Goal: Task Accomplishment & Management: Manage account settings

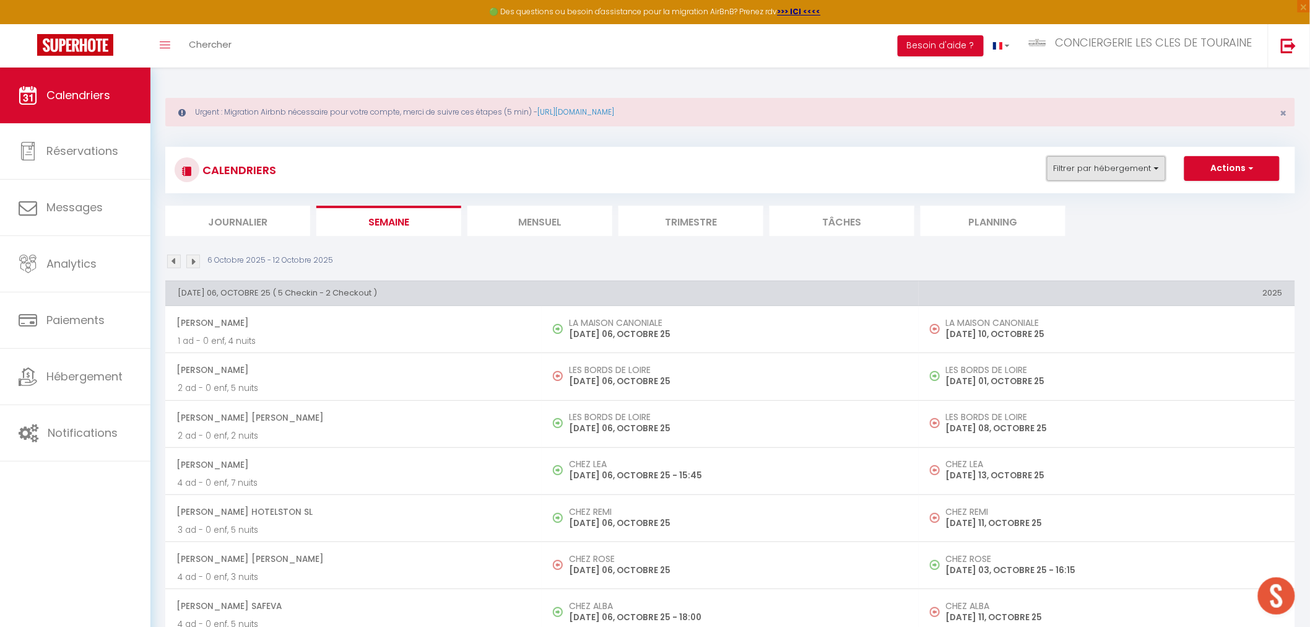
click at [1081, 170] on button "Filtrer par hébergement" at bounding box center [1106, 168] width 119 height 25
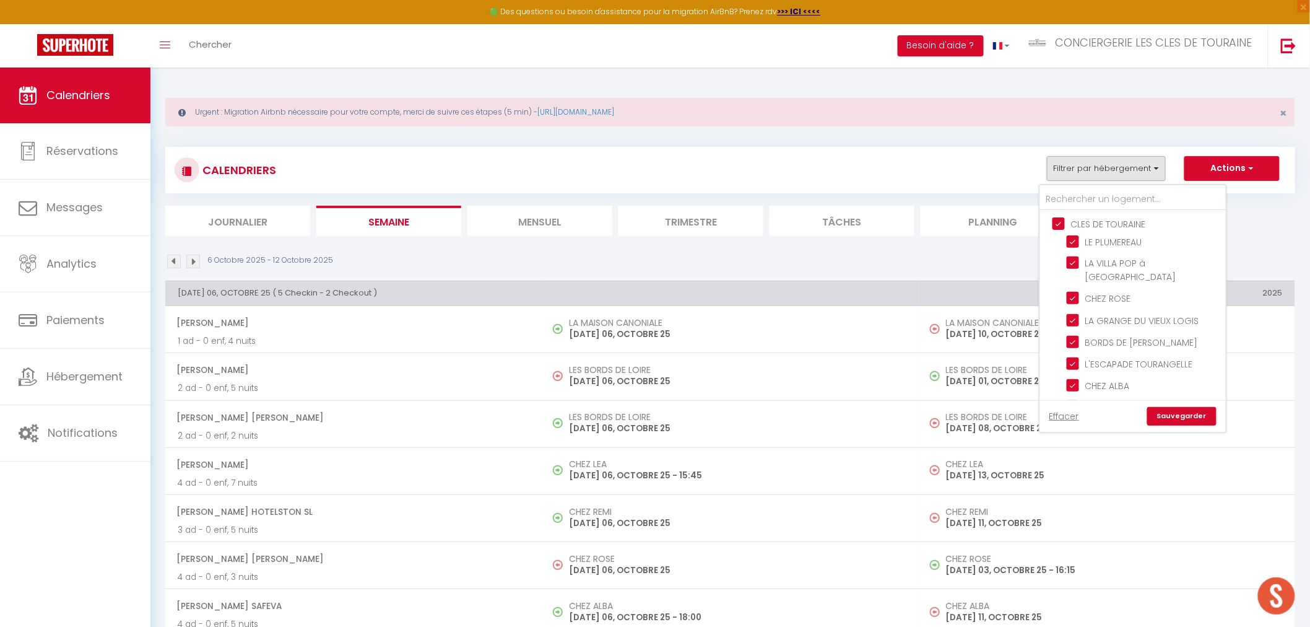
click at [1086, 219] on input "CLES DE TOURAINE" at bounding box center [1146, 223] width 186 height 12
checkbox input "false"
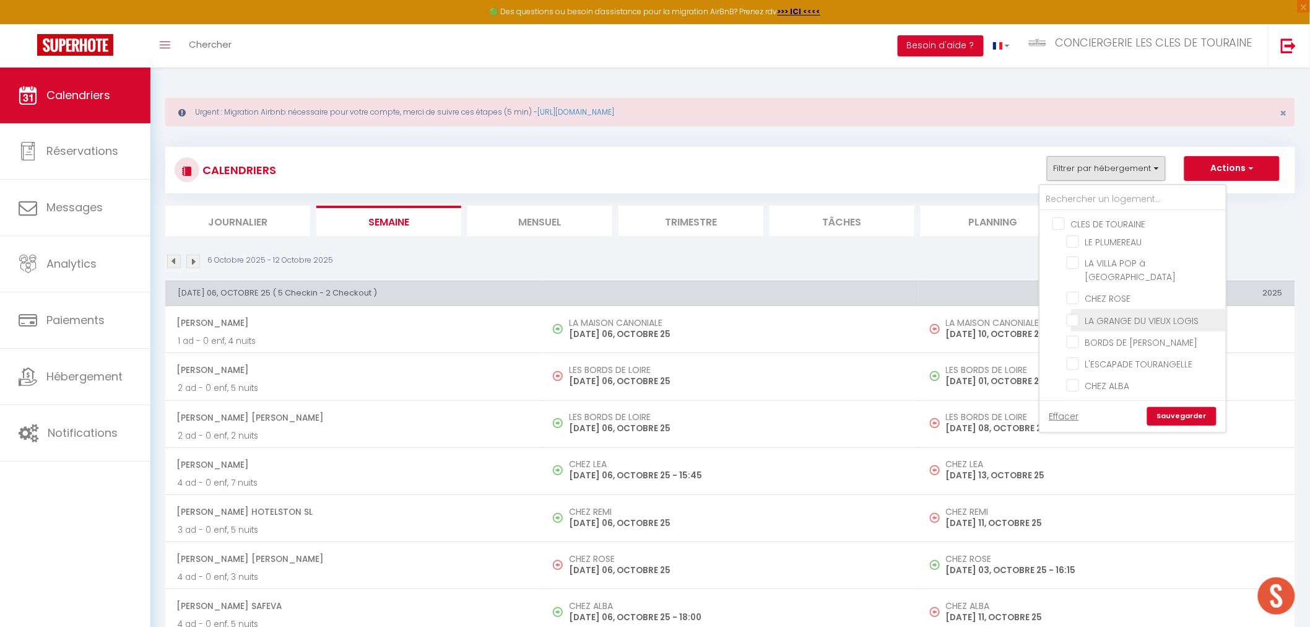
checkbox input "false"
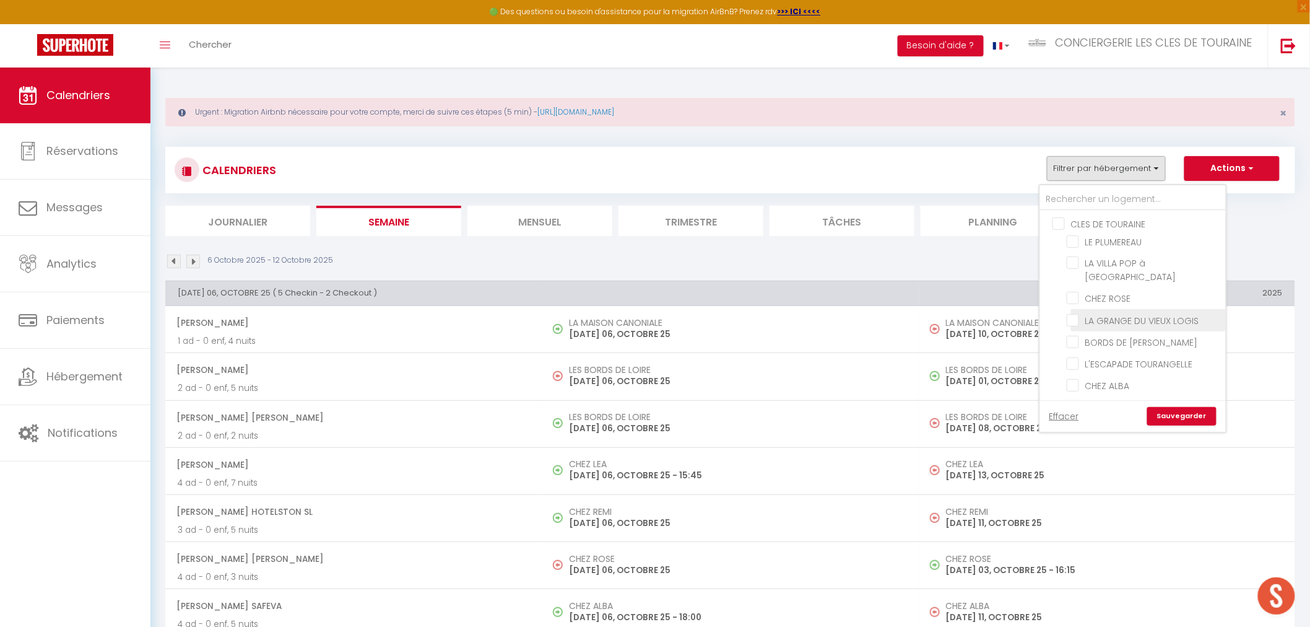
checkbox input "false"
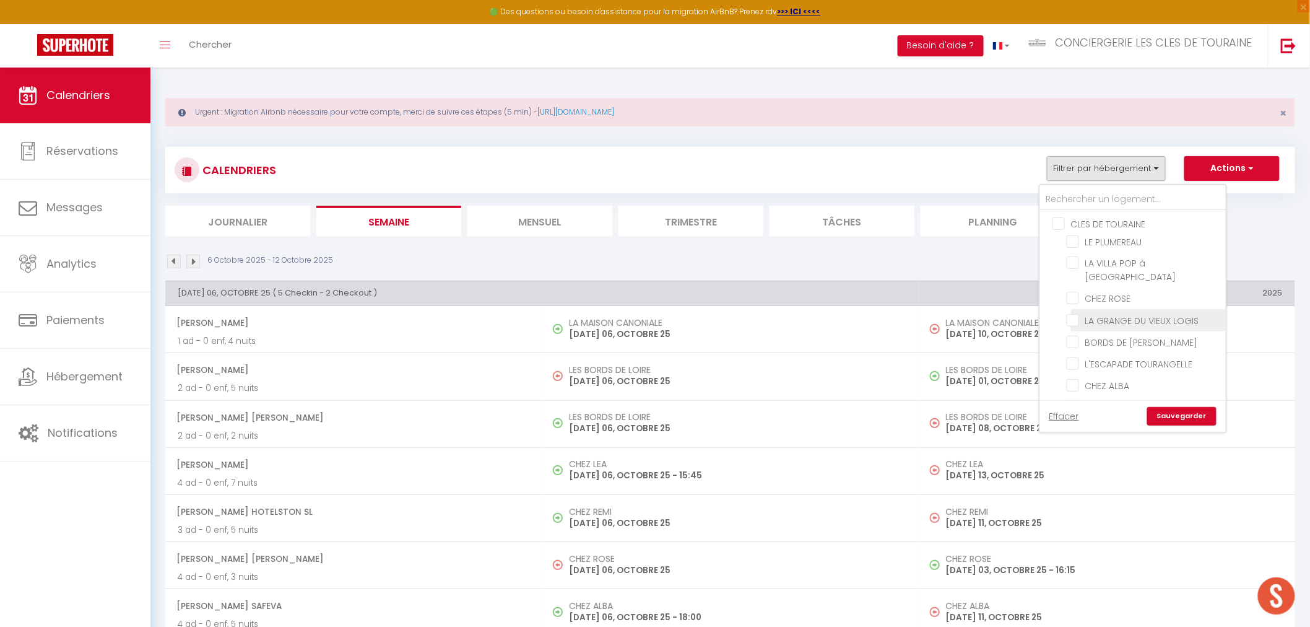
checkbox input "false"
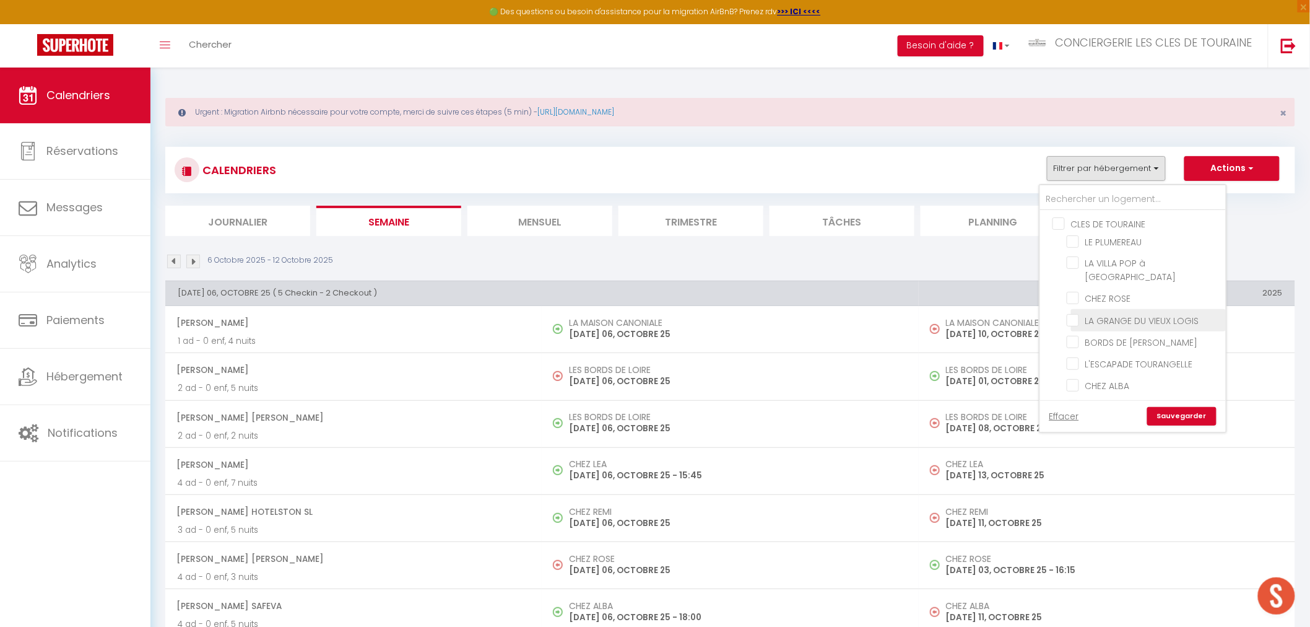
checkbox input "false"
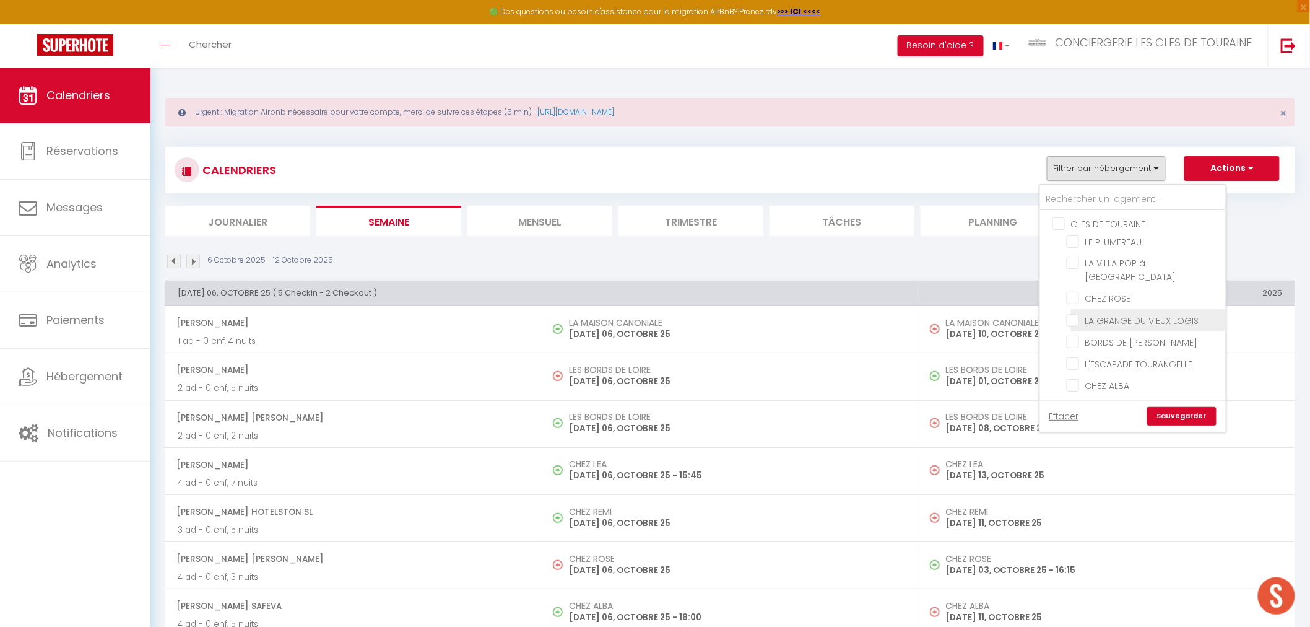
checkbox input "false"
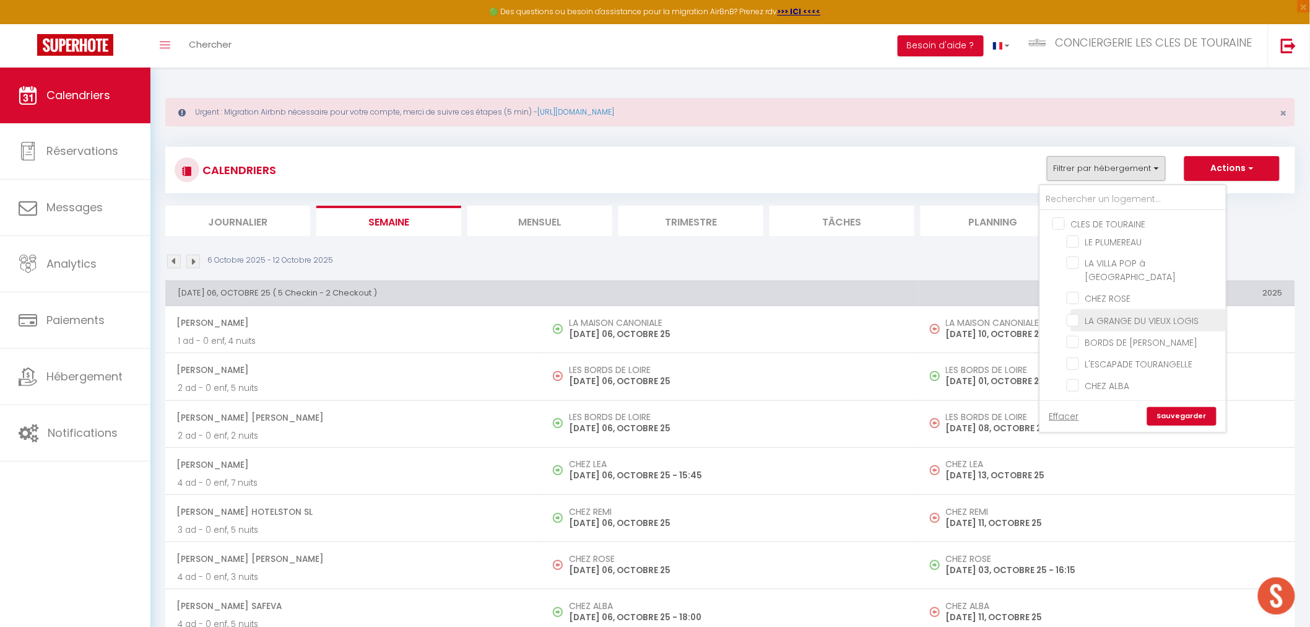
checkbox input "false"
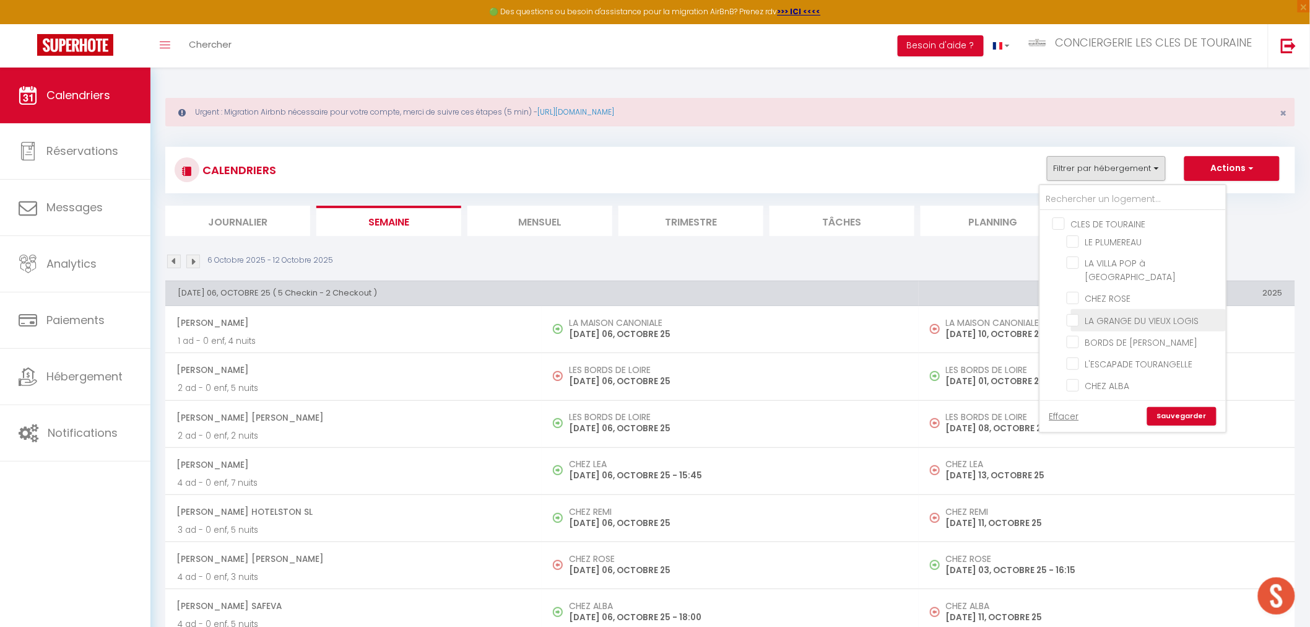
checkbox input "false"
click at [1150, 315] on label "LA CABANE DU [GEOGRAPHIC_DATA][PERSON_NAME]" at bounding box center [1148, 335] width 139 height 41
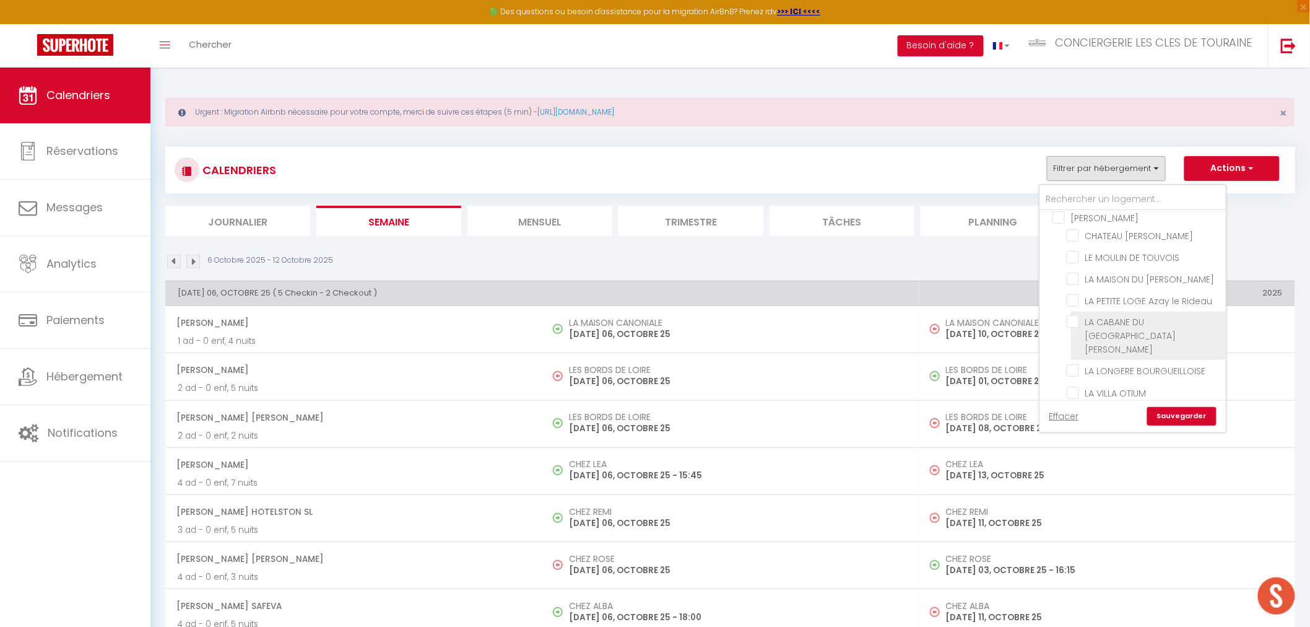
click at [1150, 315] on input "LA CABANE DU [GEOGRAPHIC_DATA][PERSON_NAME]" at bounding box center [1144, 321] width 155 height 12
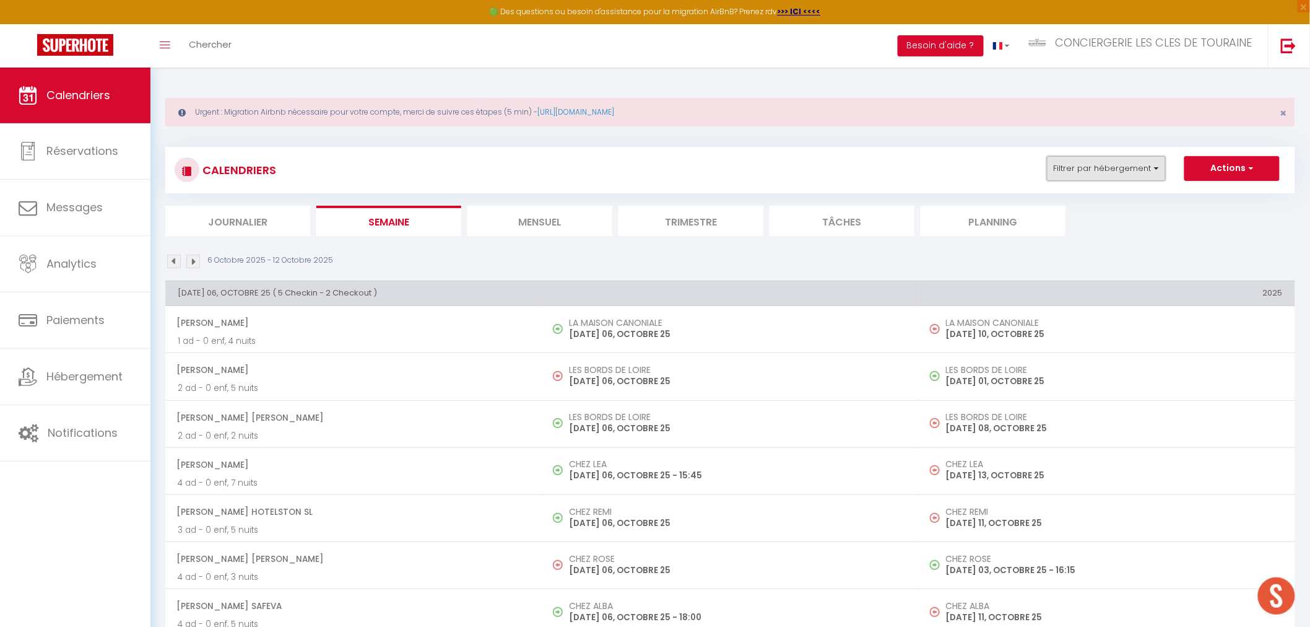
click at [1109, 172] on button "Filtrer par hébergement" at bounding box center [1106, 168] width 119 height 25
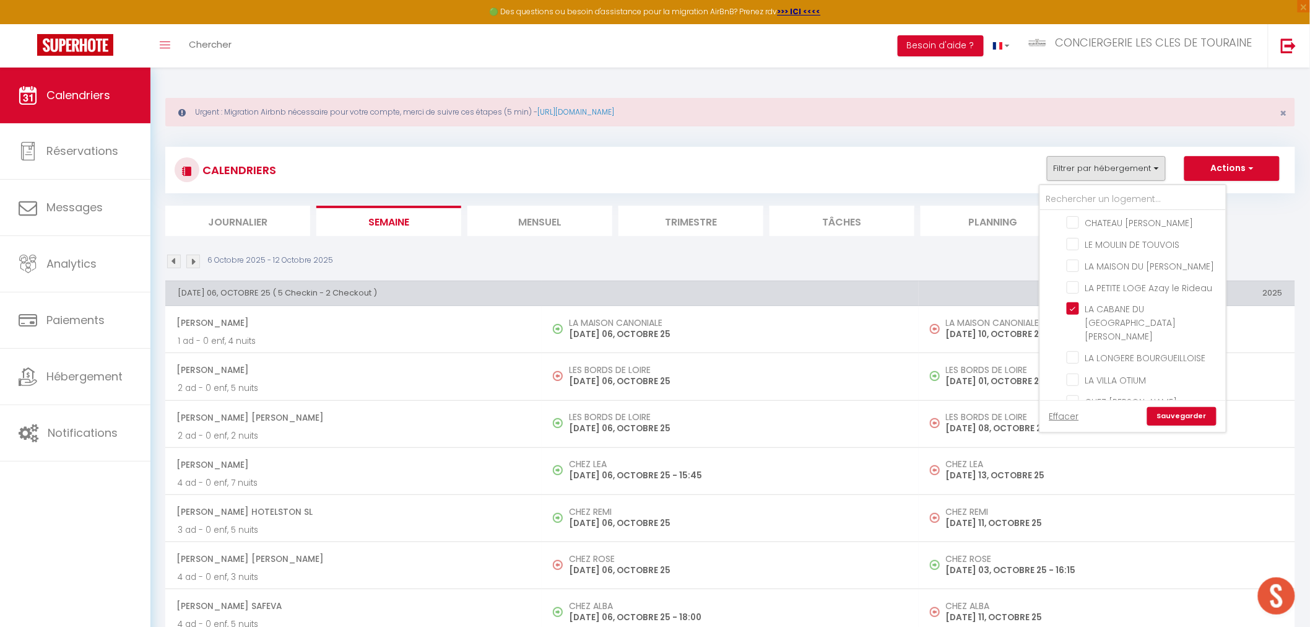
click at [1177, 415] on link "Sauvegarder" at bounding box center [1182, 416] width 69 height 19
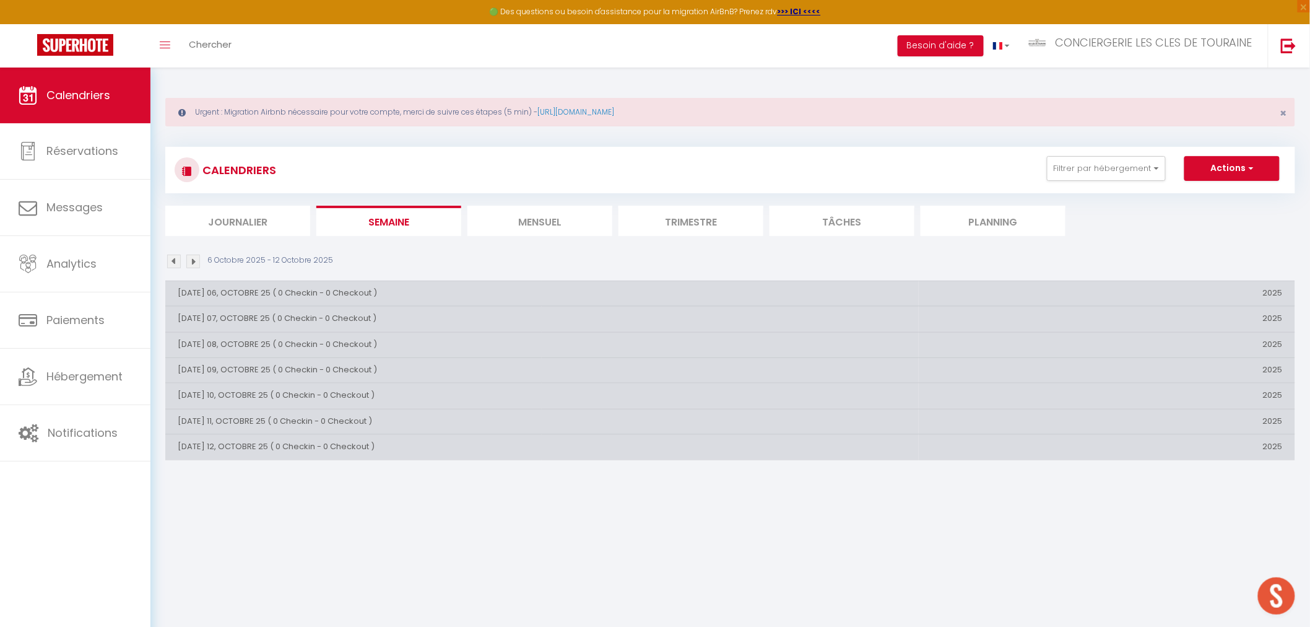
click at [694, 227] on li "Trimestre" at bounding box center [691, 221] width 145 height 30
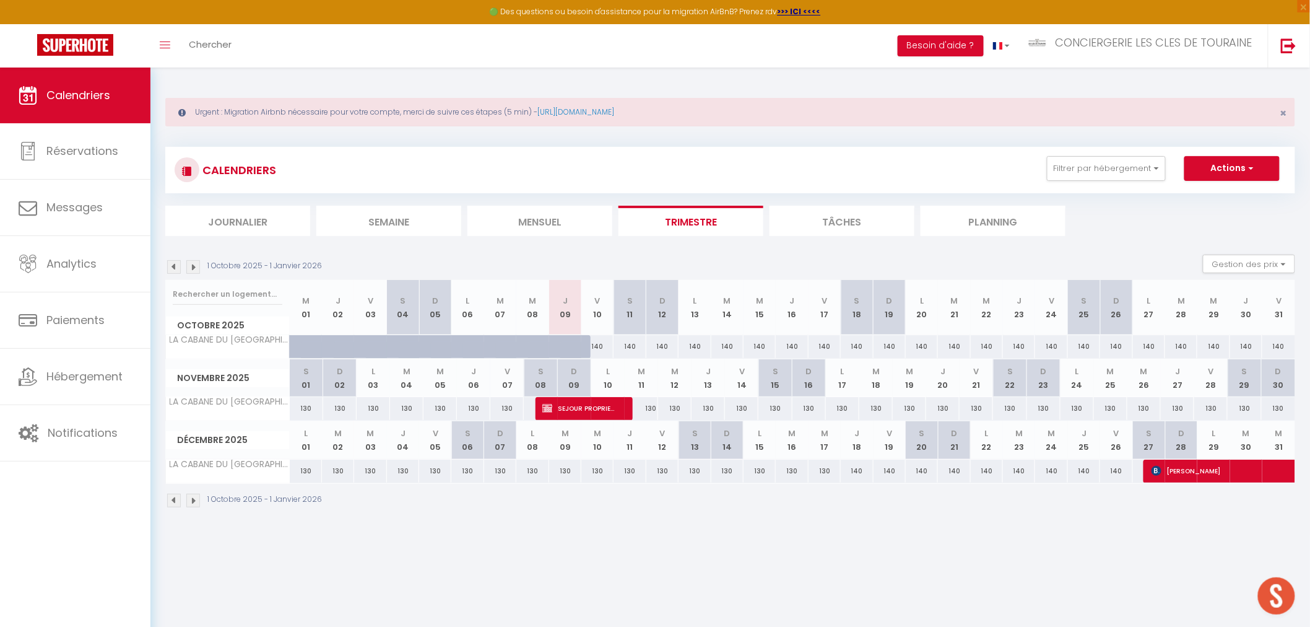
click at [180, 271] on img at bounding box center [174, 267] width 14 height 14
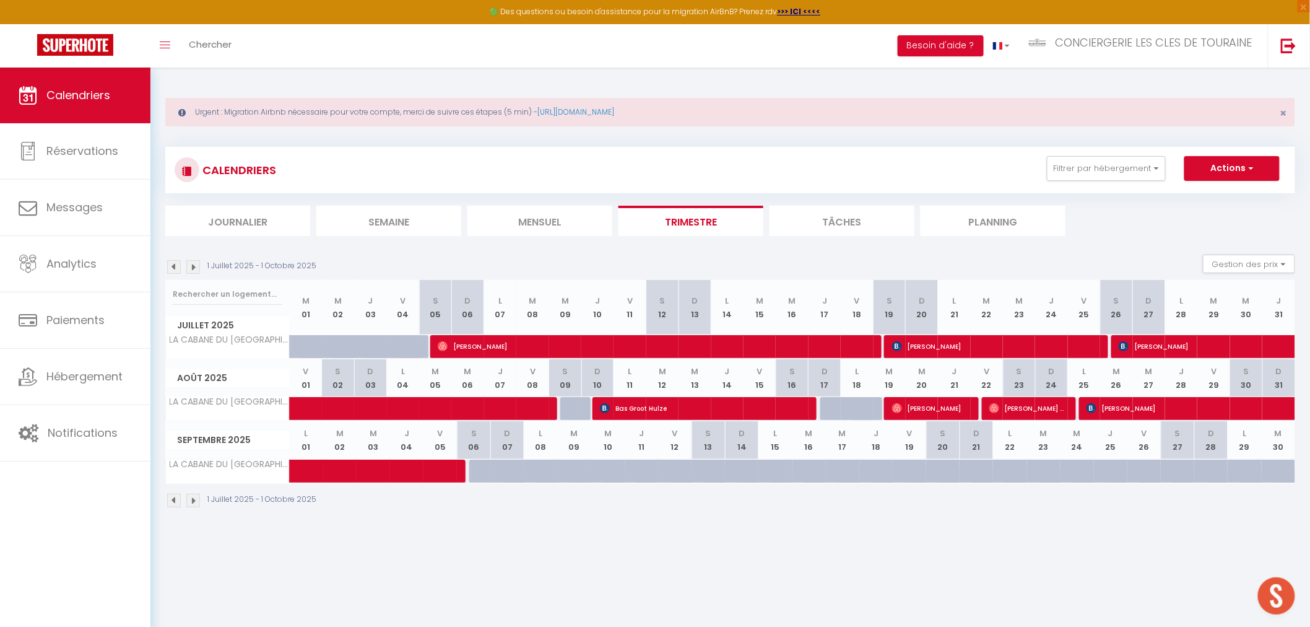
click at [192, 269] on img at bounding box center [193, 267] width 14 height 14
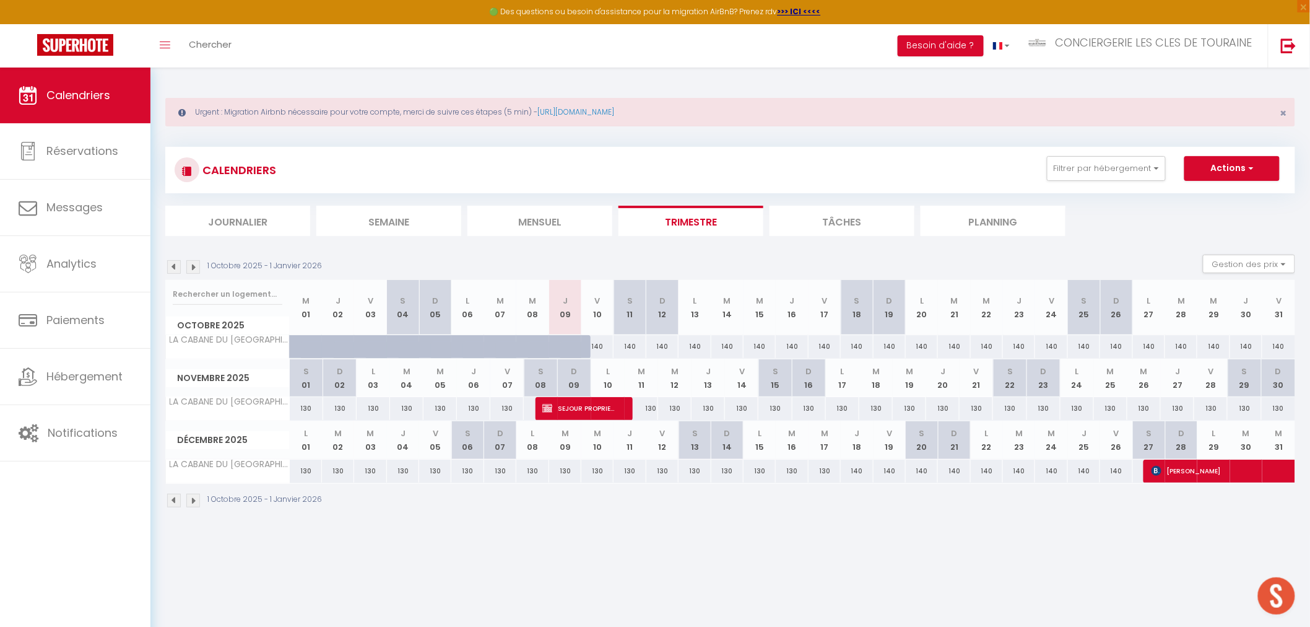
click at [175, 265] on img at bounding box center [174, 267] width 14 height 14
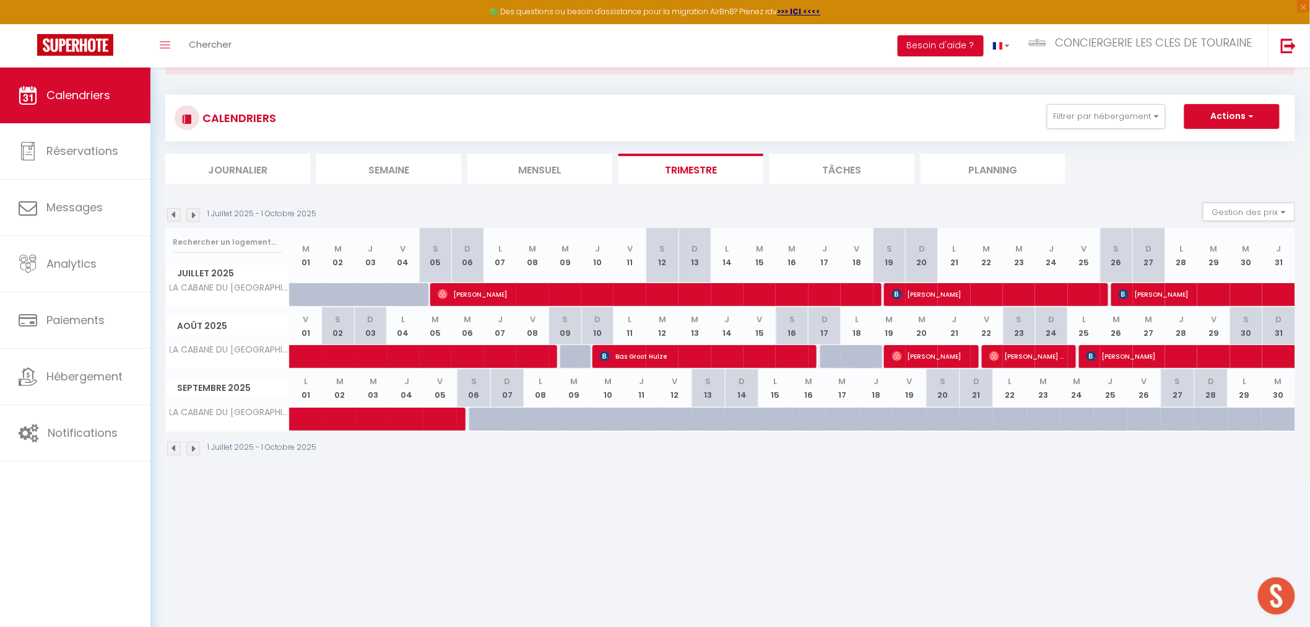
scroll to position [67, 0]
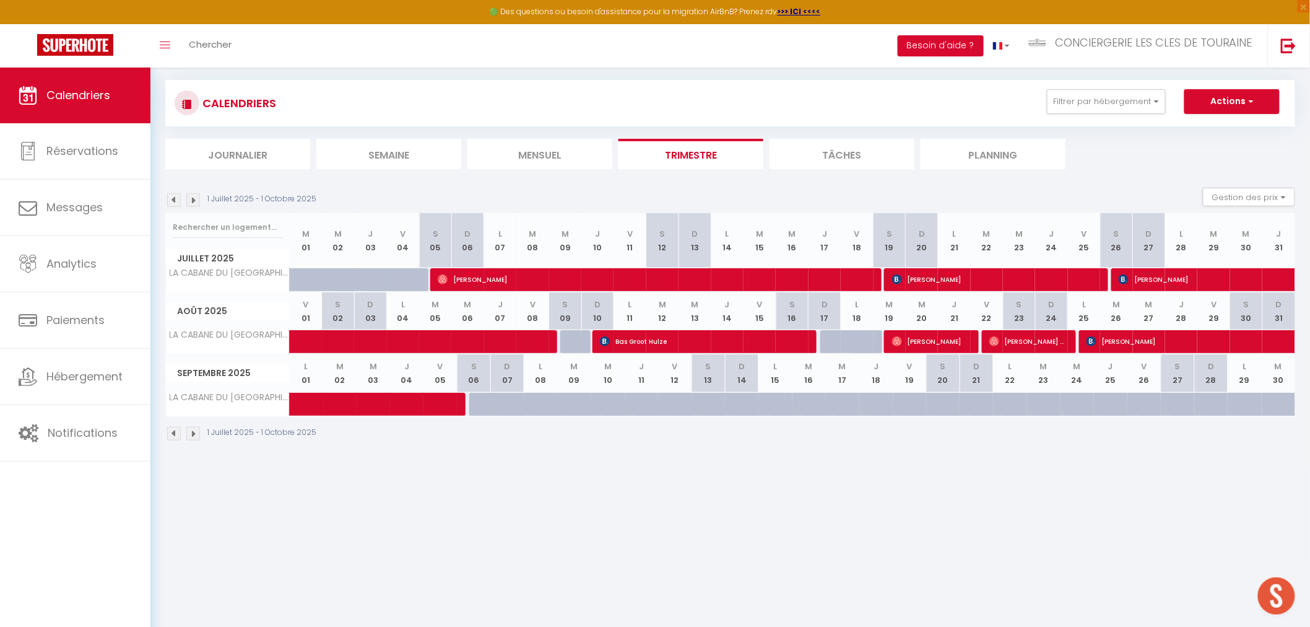
click at [194, 201] on img at bounding box center [193, 200] width 14 height 14
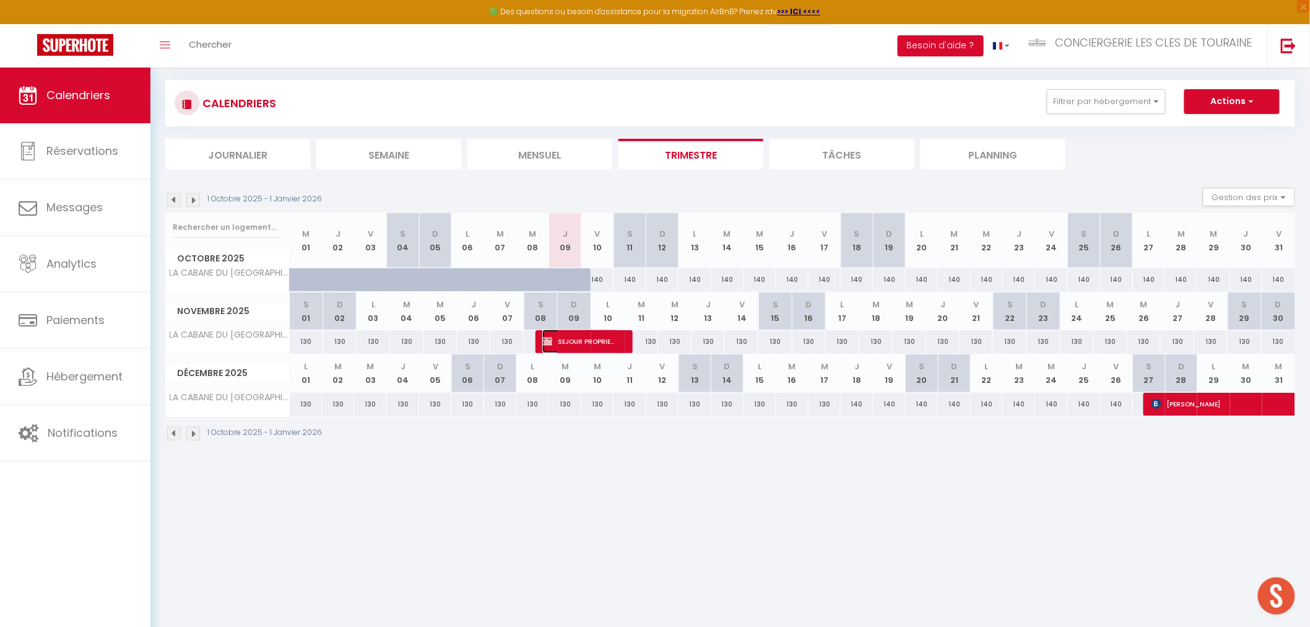
click at [562, 346] on span "SEJOUR PROPRIETAIRE" at bounding box center [580, 341] width 75 height 24
select select "OK"
select select "KO"
select select "0"
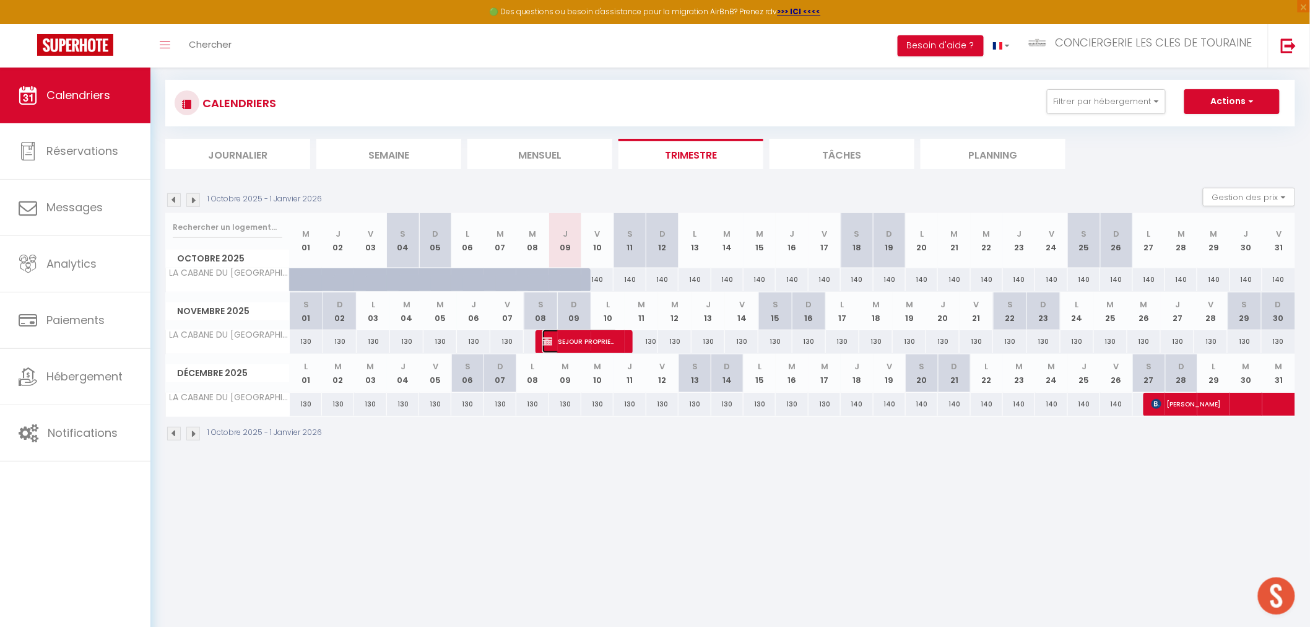
select select "1"
select select
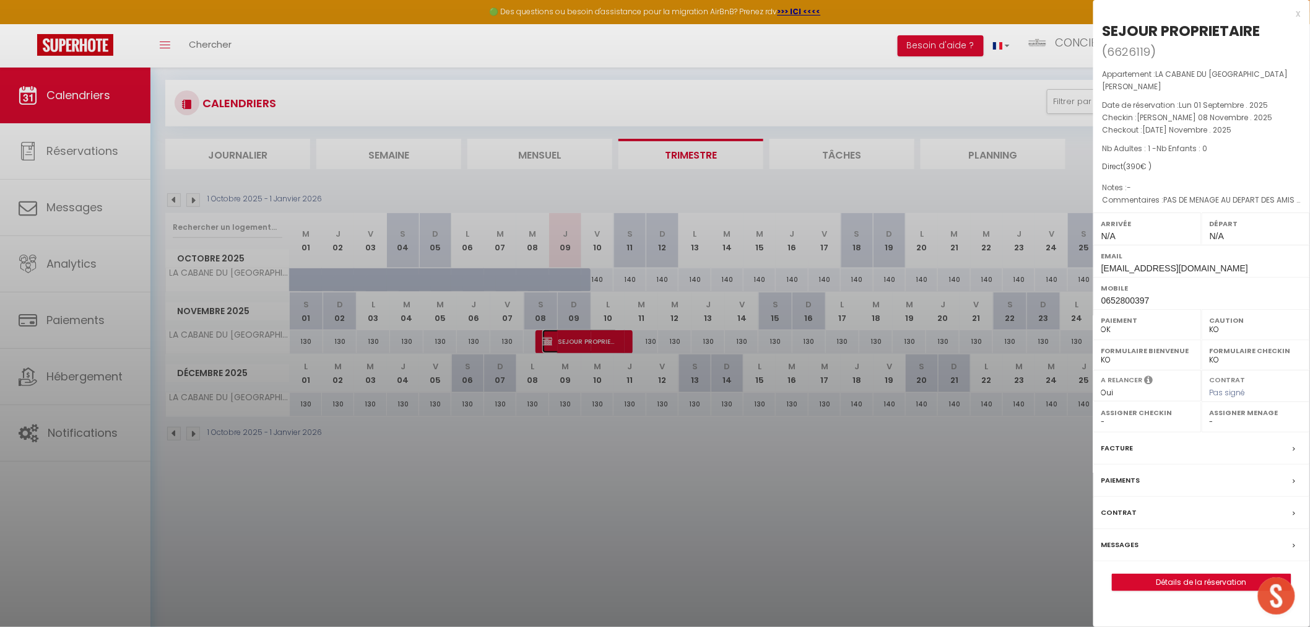
select select "8047"
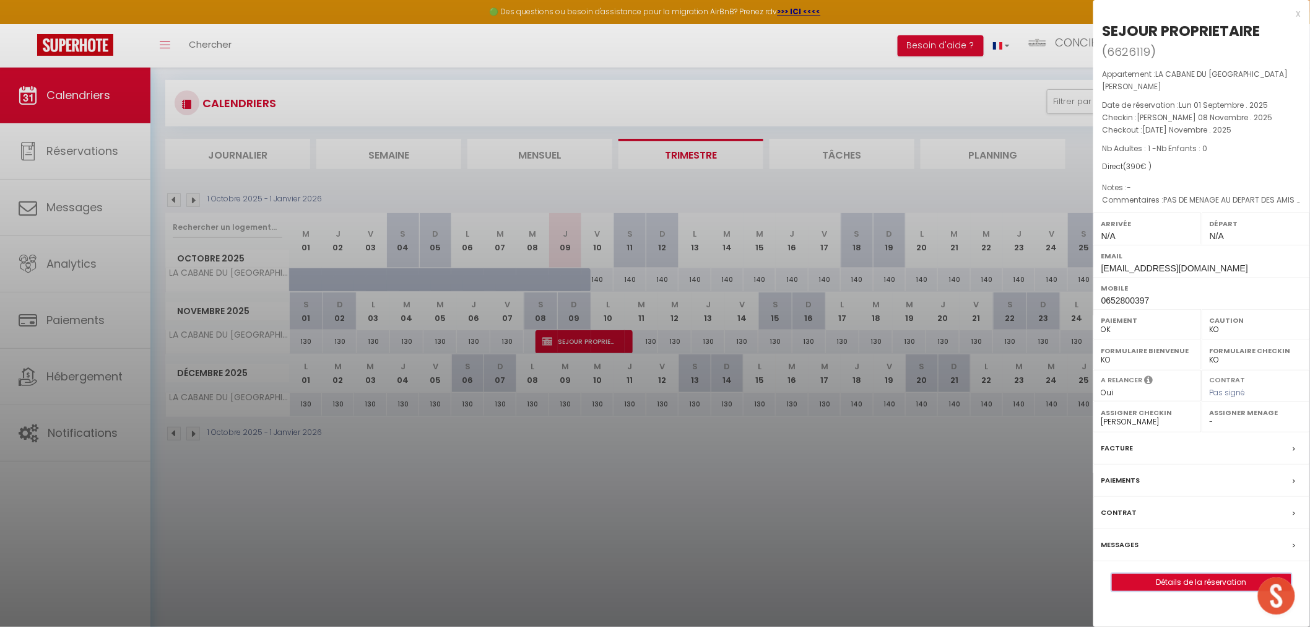
click at [1174, 578] on button "Détails de la réservation" at bounding box center [1202, 581] width 180 height 17
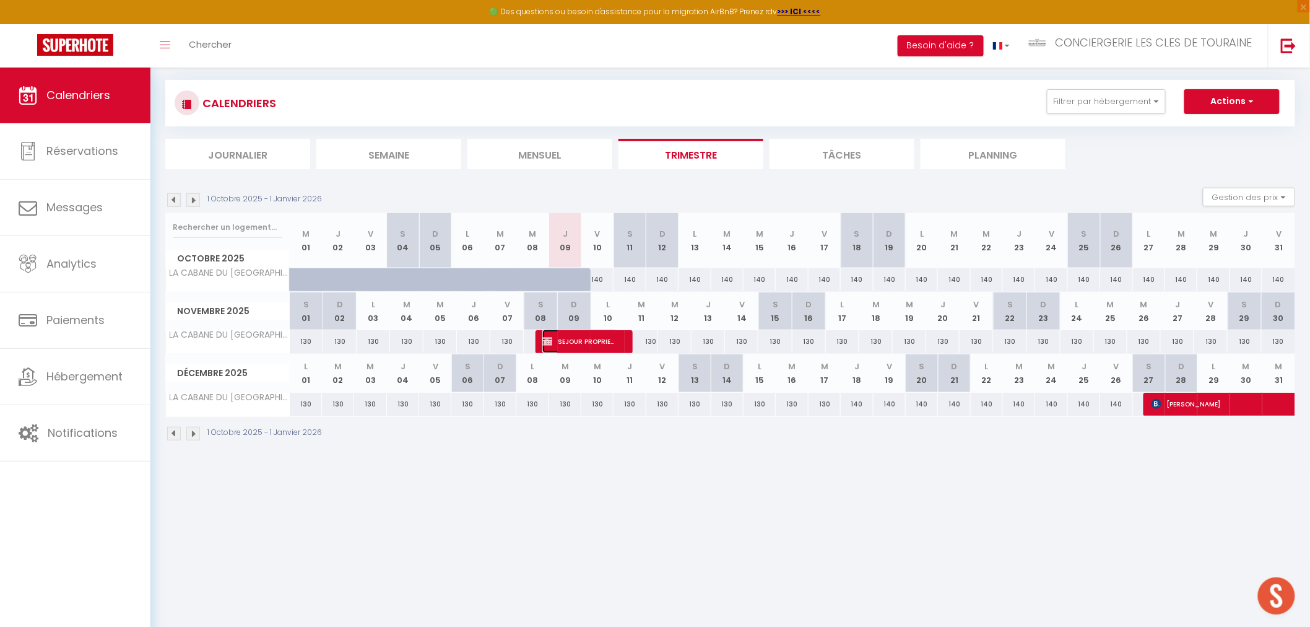
click at [580, 346] on span "SEJOUR PROPRIETAIRE" at bounding box center [580, 341] width 75 height 24
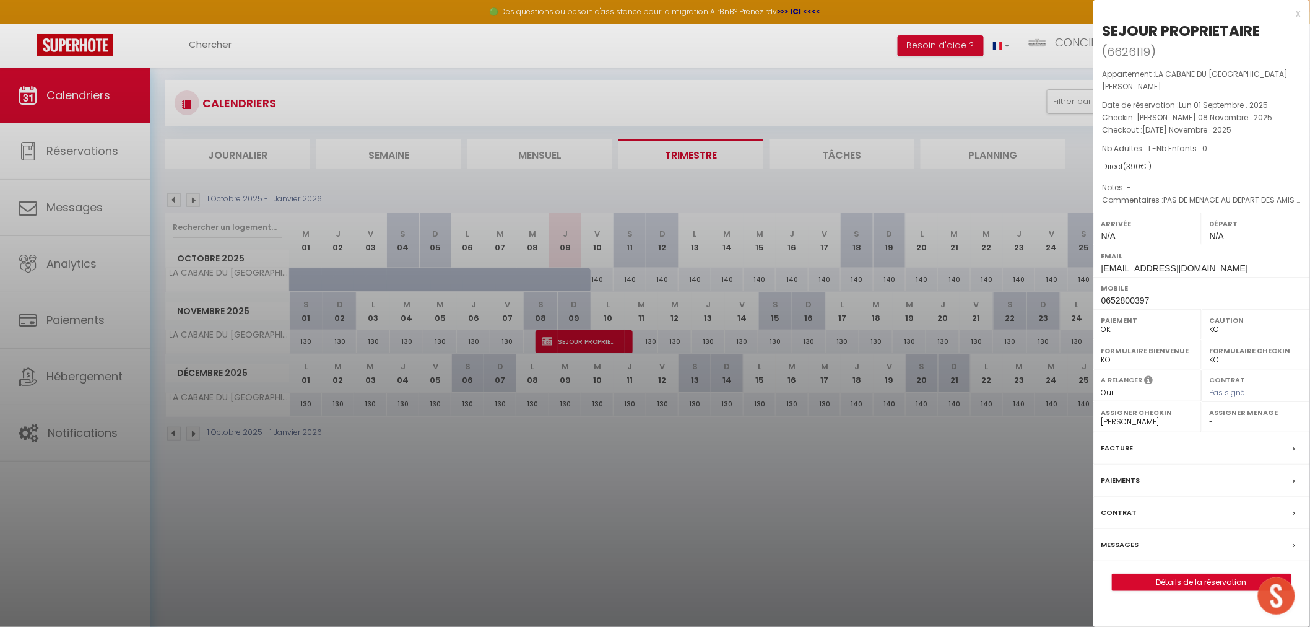
drag, startPoint x: 1157, startPoint y: 553, endPoint x: 1158, endPoint y: 577, distance: 24.2
click at [1157, 554] on div "SEJOUR PROPRIETAIRE ( 6626119 ) Appartement : LA CABANE DU [GEOGRAPHIC_DATA][PE…" at bounding box center [1202, 306] width 217 height 570
click at [1163, 574] on link "Détails de la réservation" at bounding box center [1202, 582] width 178 height 16
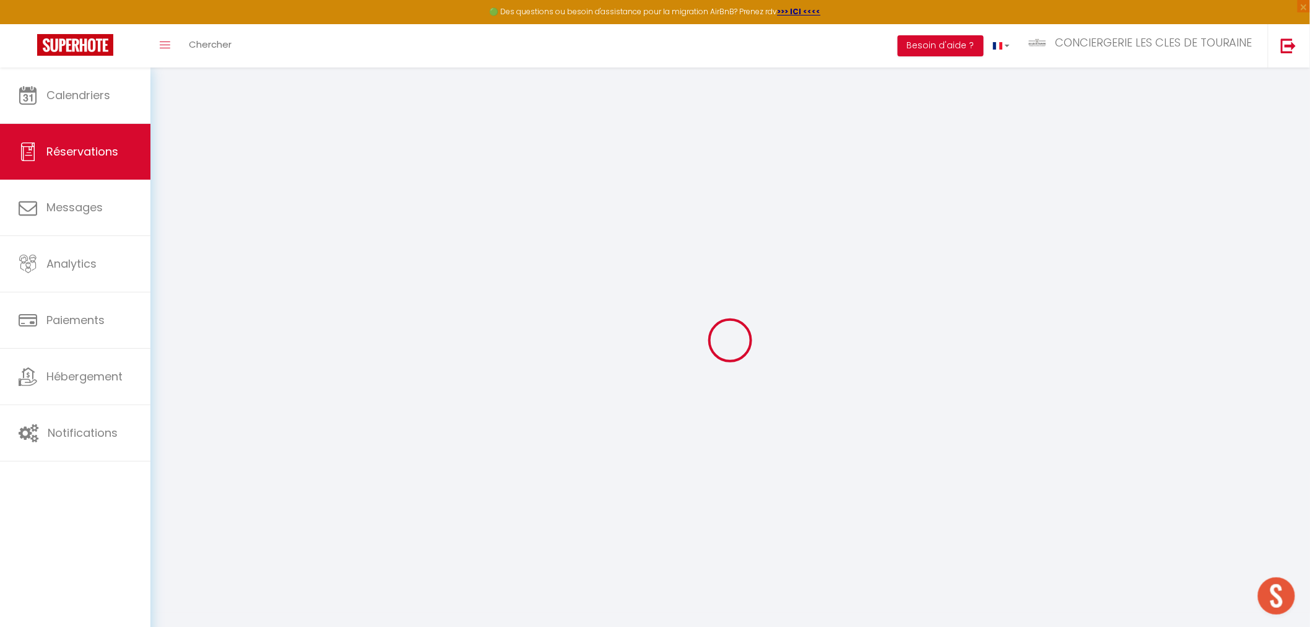
select select
checkbox input "false"
select select
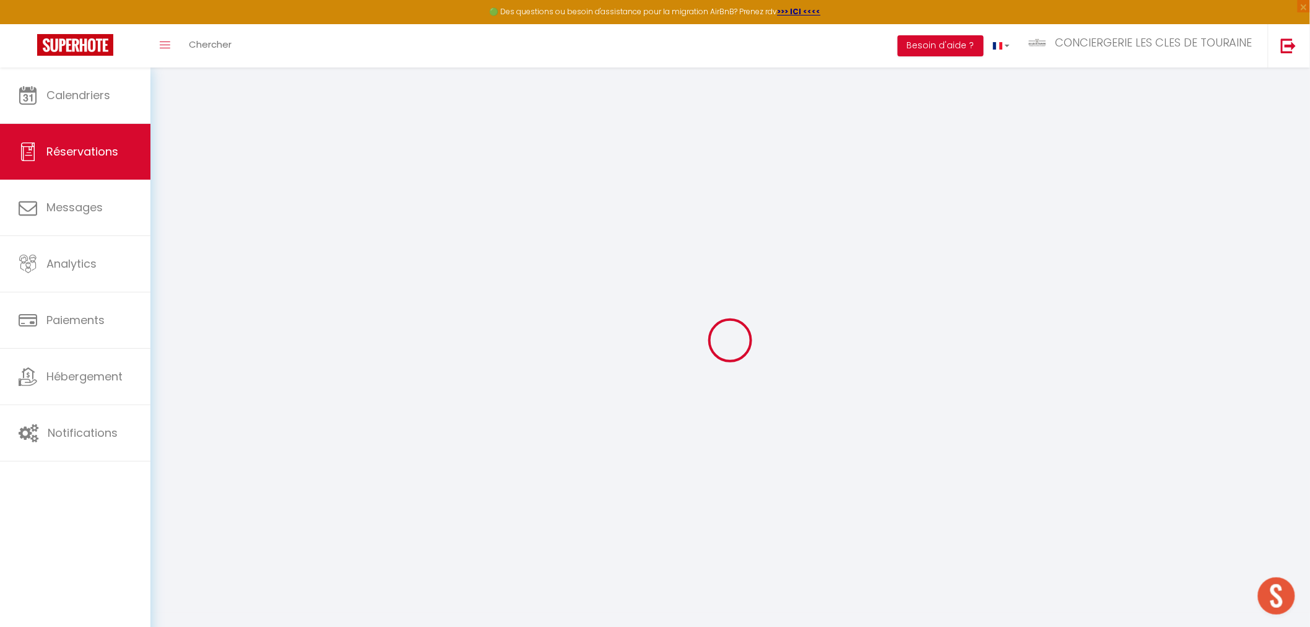
checkbox input "false"
type textarea "PAS DE MENAGE AU DEPART DES AMIS DU PROPRIETAIR"
select select
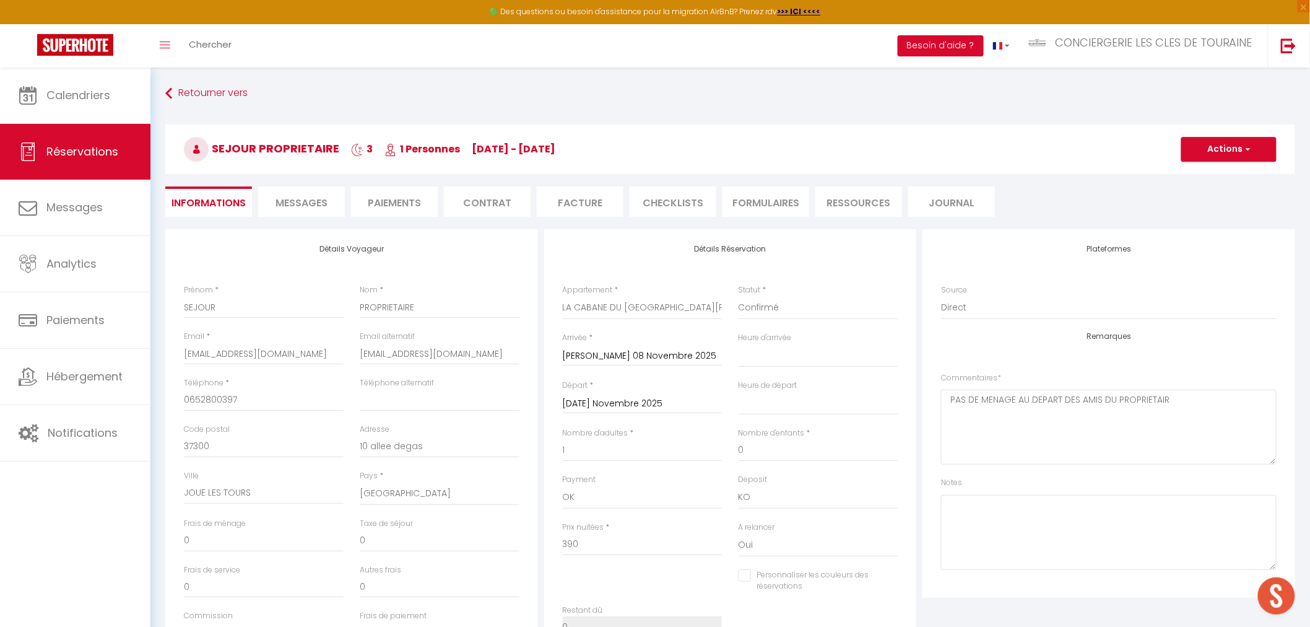
checkbox input "false"
select select
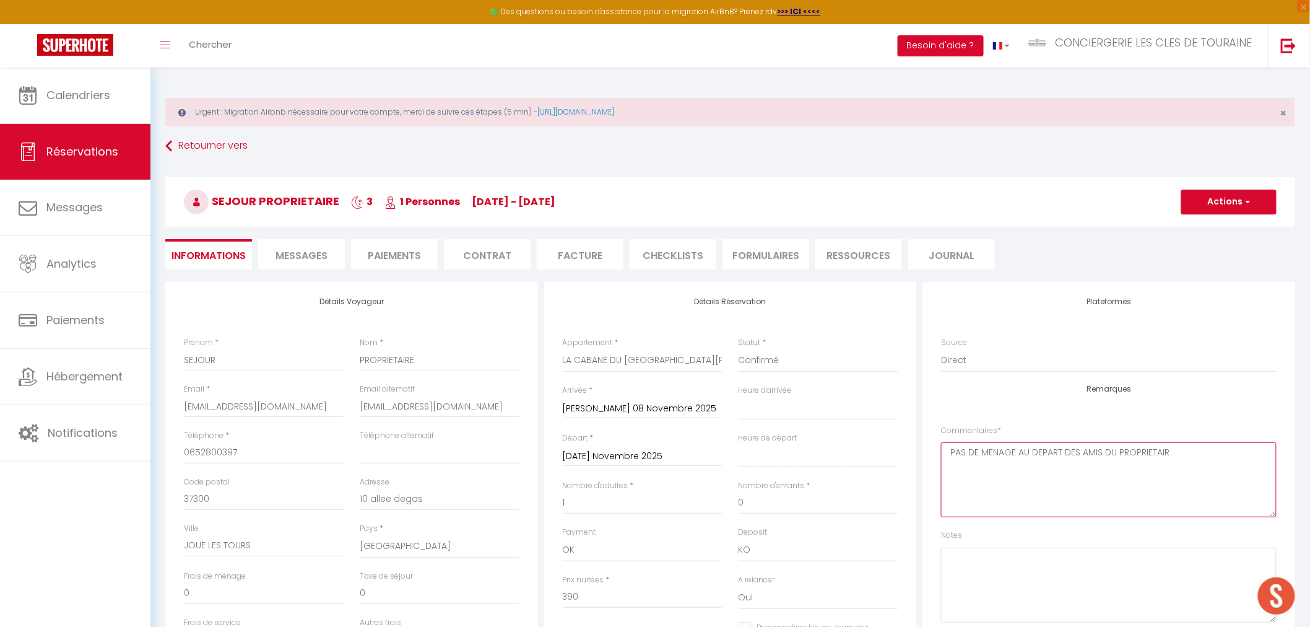
click at [1175, 453] on textarea "PAS DE MENAGE AU DEPART DES AMIS DU PROPRIETAIR" at bounding box center [1109, 479] width 336 height 75
type textarea "PAS DE MENAGE AU DEPART DES AMIS DU PROPRIETAIRE"
click at [1237, 198] on button "Actions" at bounding box center [1229, 202] width 95 height 25
click at [1213, 233] on link "Enregistrer" at bounding box center [1217, 229] width 98 height 16
select select "not_cancelled"
